Goal: Find specific page/section: Find specific page/section

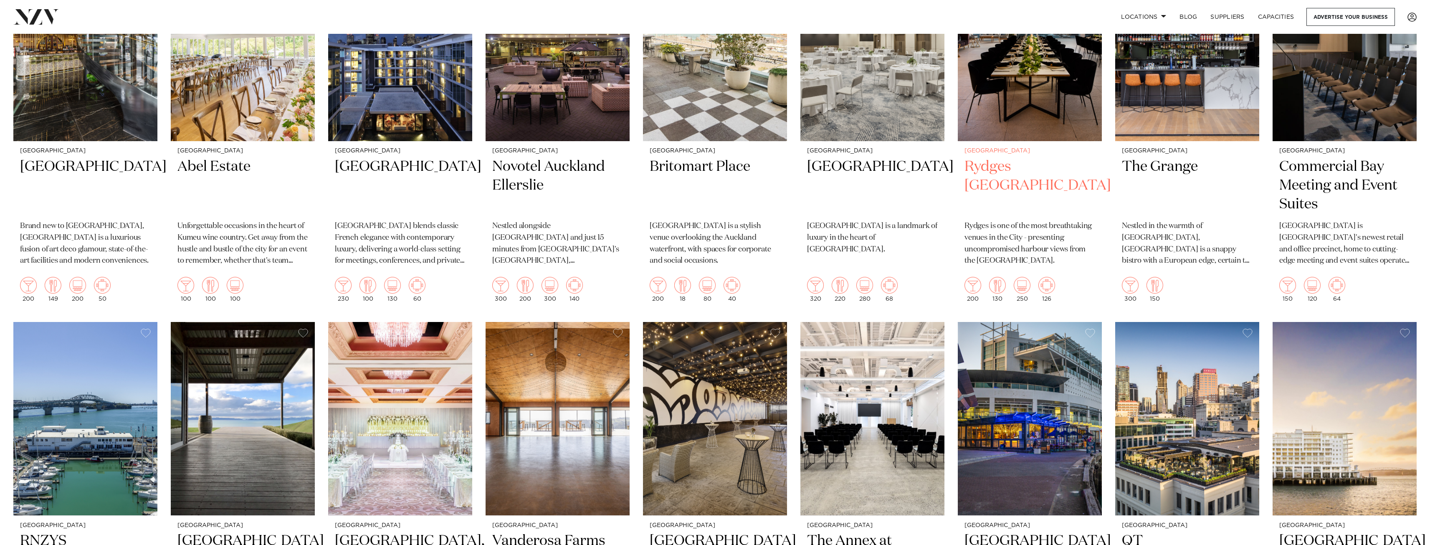
scroll to position [459, 0]
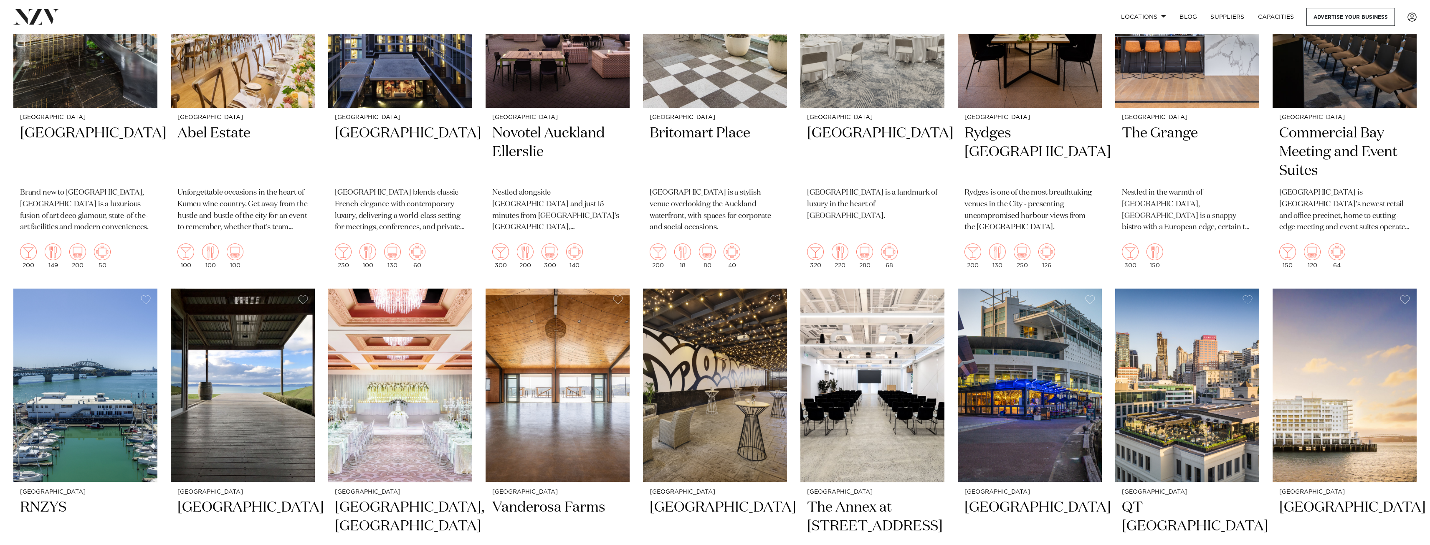
drag, startPoint x: 1056, startPoint y: 284, endPoint x: 1109, endPoint y: 521, distance: 243.4
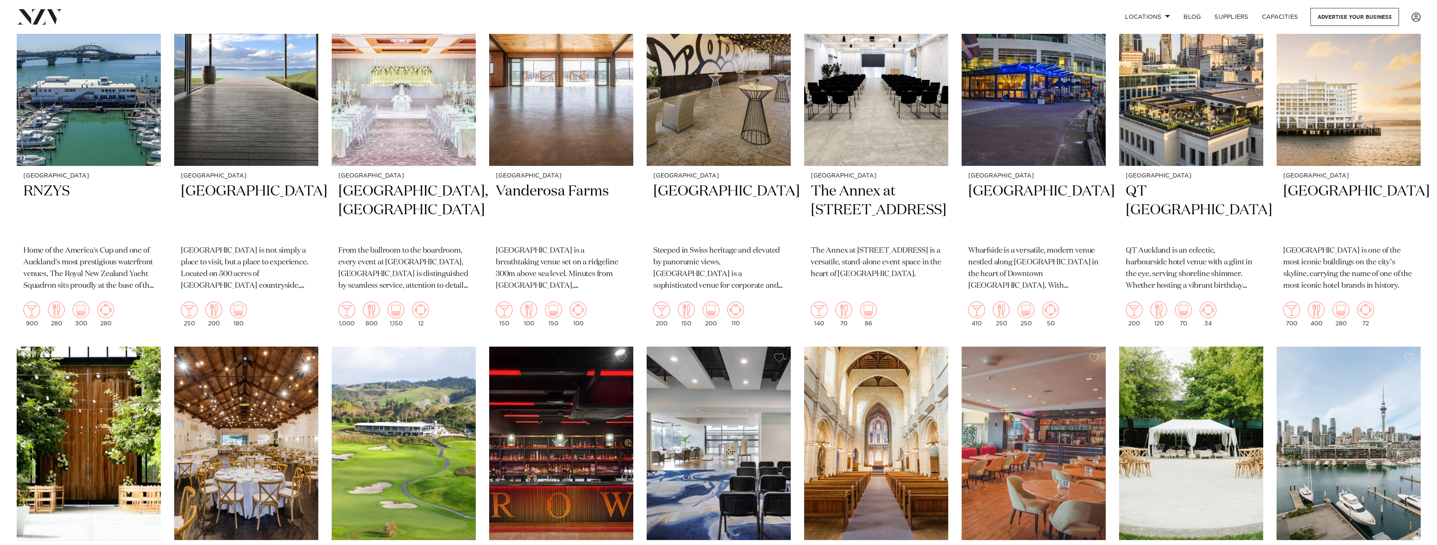
scroll to position [0, 0]
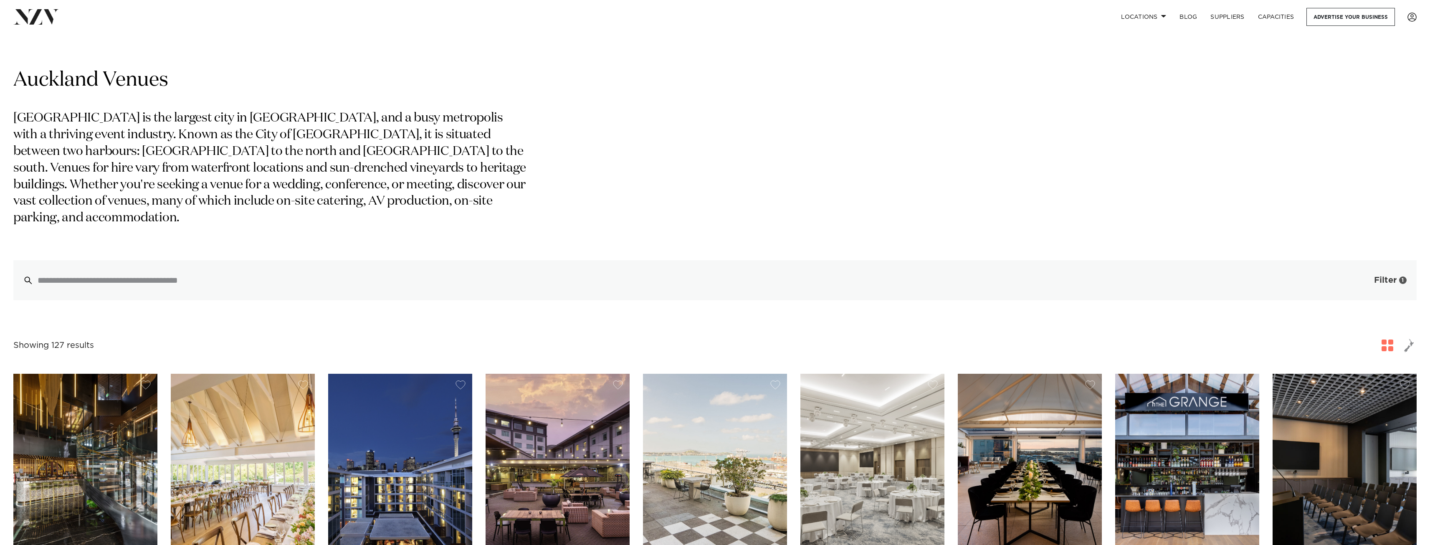
click at [1362, 276] on span "button" at bounding box center [1362, 280] width 8 height 8
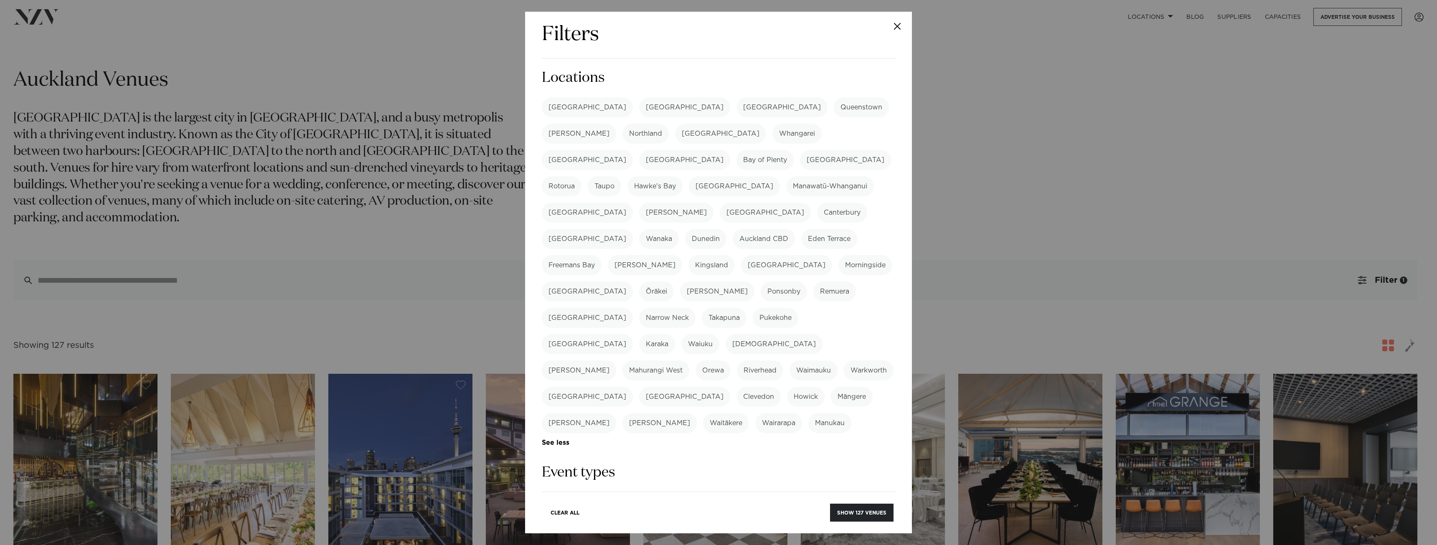
click at [568, 103] on label "[GEOGRAPHIC_DATA]" at bounding box center [587, 107] width 91 height 20
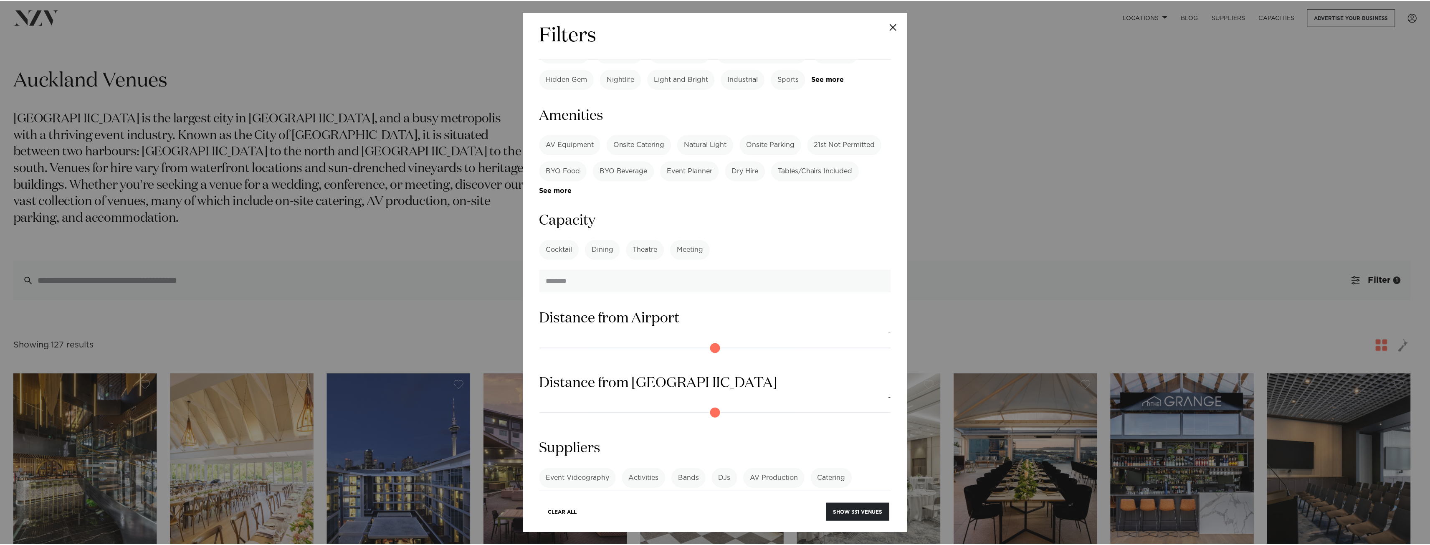
scroll to position [543, 0]
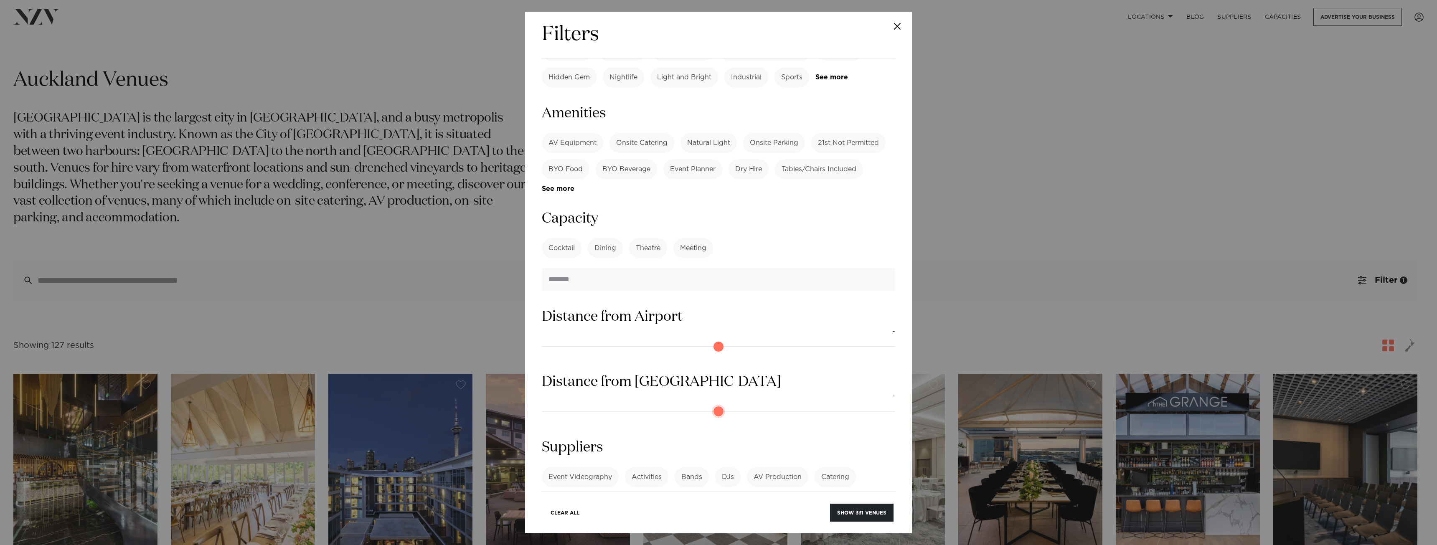
drag, startPoint x: 546, startPoint y: 348, endPoint x: 551, endPoint y: 349, distance: 4.7
click at [551, 405] on input "range" at bounding box center [718, 411] width 353 height 13
drag, startPoint x: 551, startPoint y: 349, endPoint x: 555, endPoint y: 349, distance: 4.6
click at [555, 405] on input "range" at bounding box center [718, 411] width 353 height 13
type input "**"
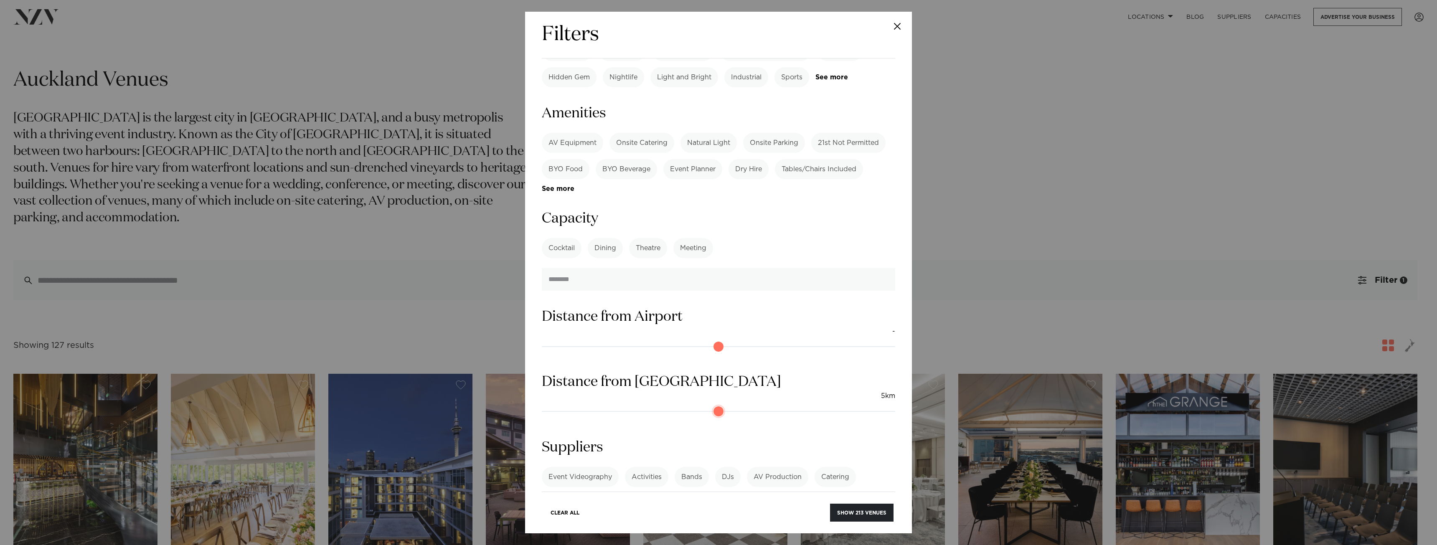
click at [605, 405] on input "range" at bounding box center [718, 411] width 353 height 13
click at [862, 510] on button "Show 251 venues" at bounding box center [861, 513] width 64 height 18
